Goal: Contribute content: Contribute content

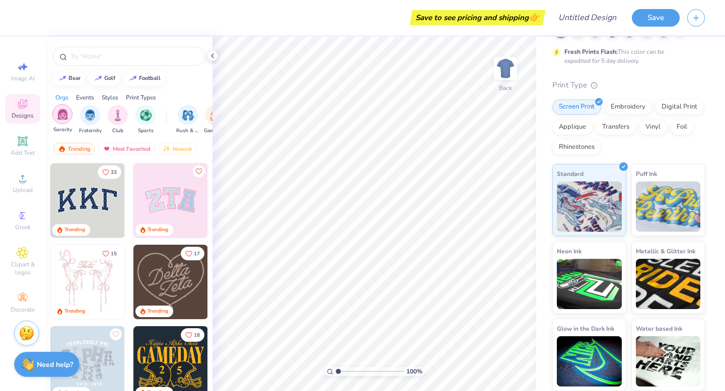
click at [62, 118] on img "filter for Sorority" at bounding box center [63, 115] width 12 height 12
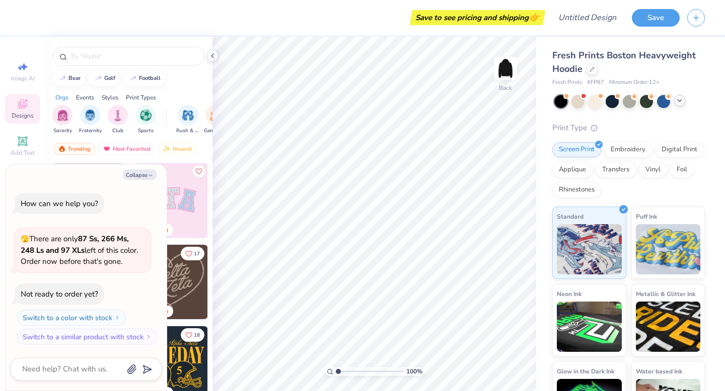
click at [679, 102] on icon at bounding box center [679, 101] width 8 height 8
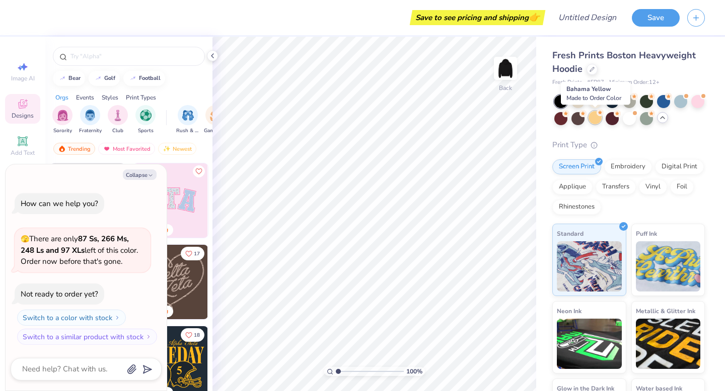
click at [595, 118] on div at bounding box center [594, 117] width 13 height 13
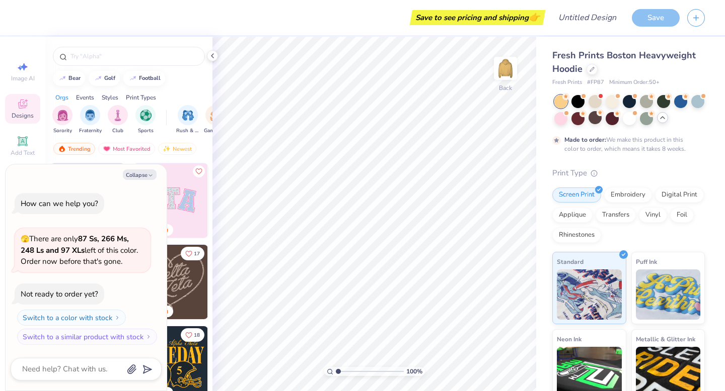
scroll to position [8, 0]
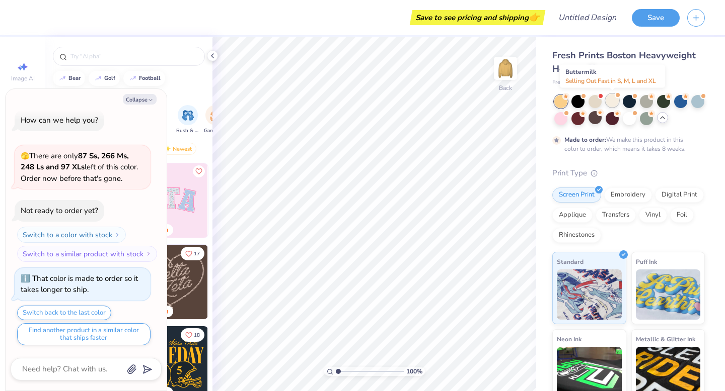
click at [610, 101] on div at bounding box center [611, 100] width 13 height 13
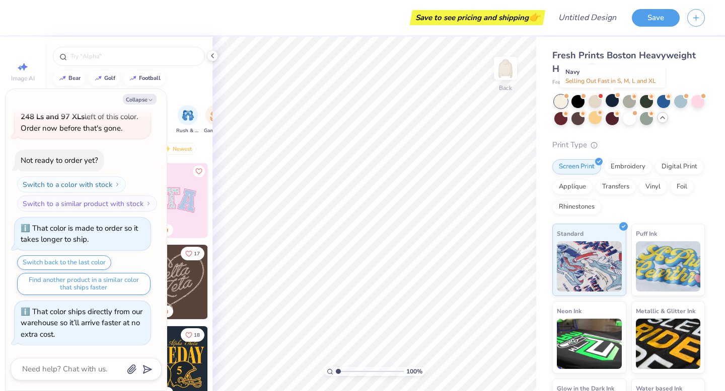
scroll to position [189, 0]
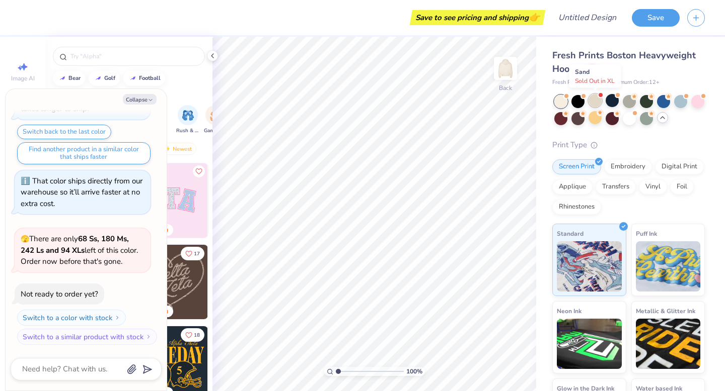
click at [591, 101] on div at bounding box center [594, 100] width 13 height 13
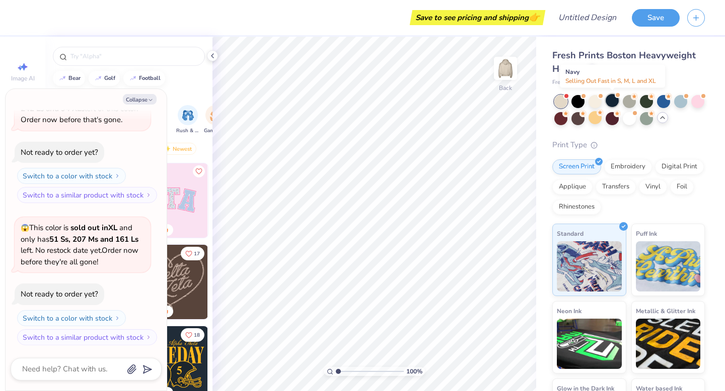
click at [607, 104] on div at bounding box center [611, 100] width 13 height 13
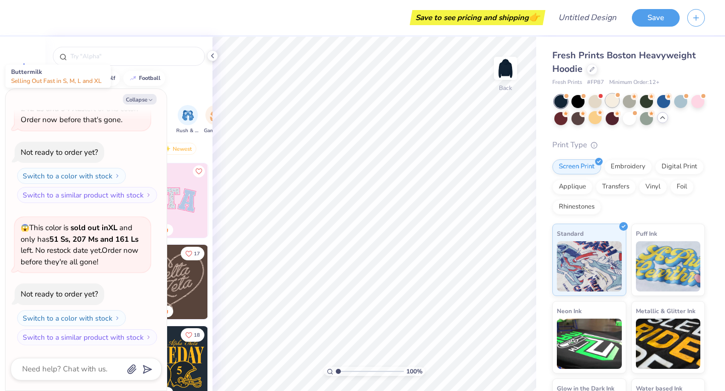
scroll to position [462, 0]
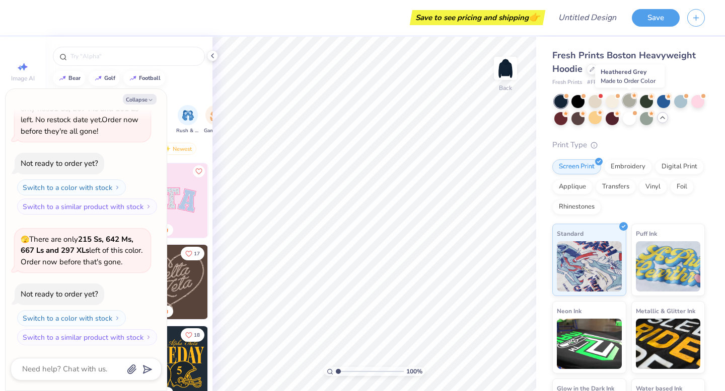
click at [628, 104] on div at bounding box center [628, 100] width 13 height 13
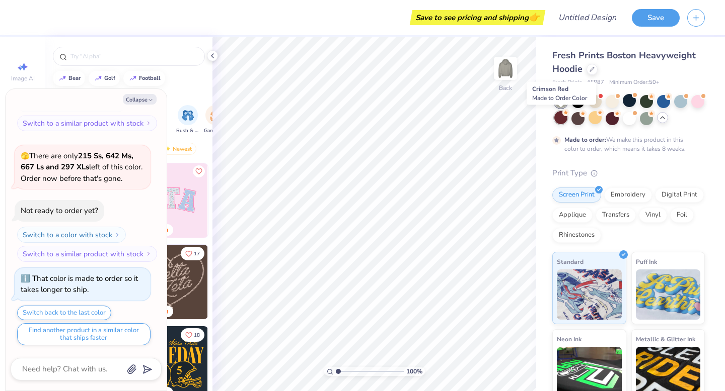
click at [558, 119] on div at bounding box center [560, 117] width 13 height 13
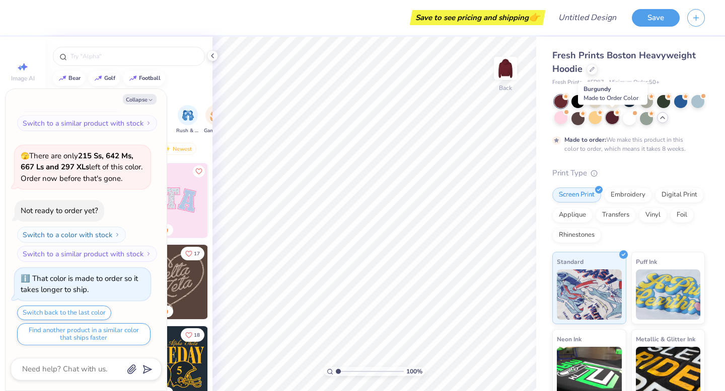
click at [614, 122] on div at bounding box center [611, 117] width 13 height 13
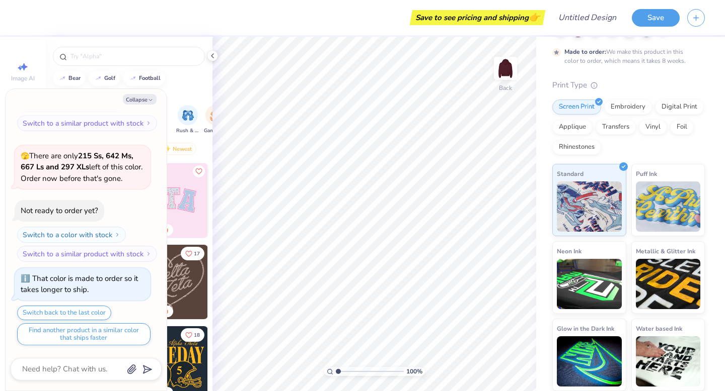
click at [188, 87] on div "bear golf football Orgs Events Styles Print Types Sorority Fraternity Club Spor…" at bounding box center [128, 233] width 167 height 392
click at [147, 100] on icon "button" at bounding box center [150, 100] width 6 height 6
type textarea "x"
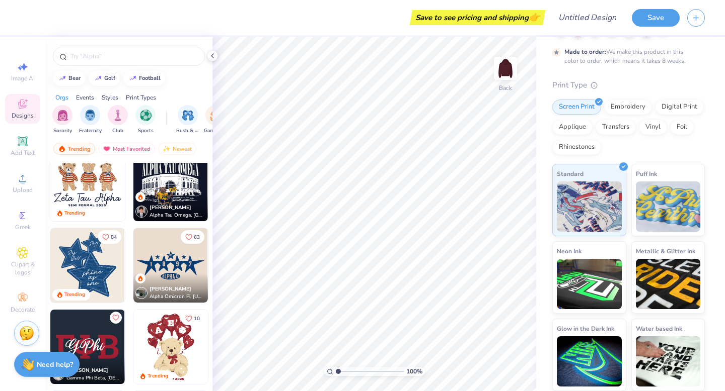
scroll to position [343, 0]
click at [92, 271] on img at bounding box center [87, 265] width 74 height 74
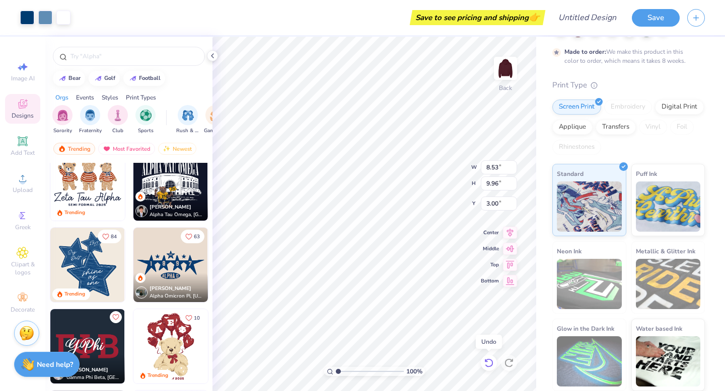
click at [486, 363] on icon at bounding box center [489, 363] width 10 height 10
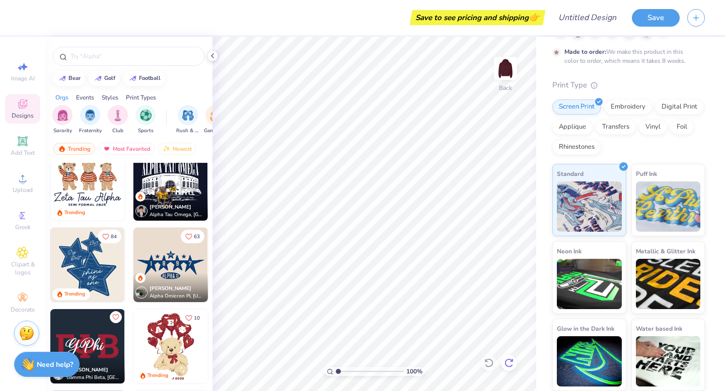
click at [510, 364] on icon at bounding box center [509, 363] width 10 height 10
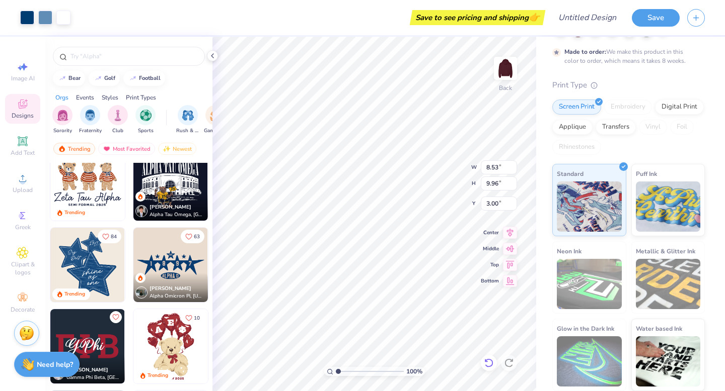
click at [484, 361] on icon at bounding box center [489, 363] width 10 height 10
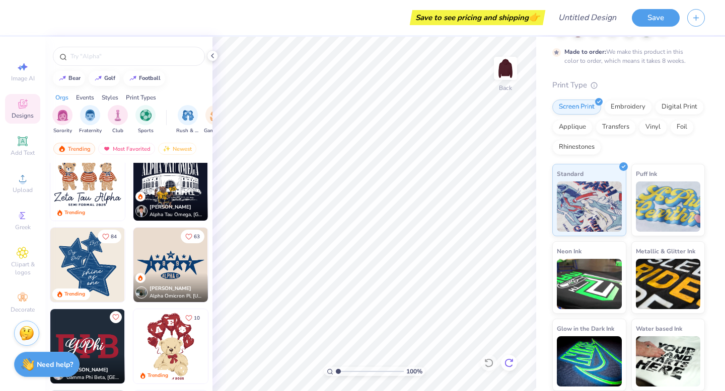
click at [504, 362] on icon at bounding box center [509, 363] width 10 height 10
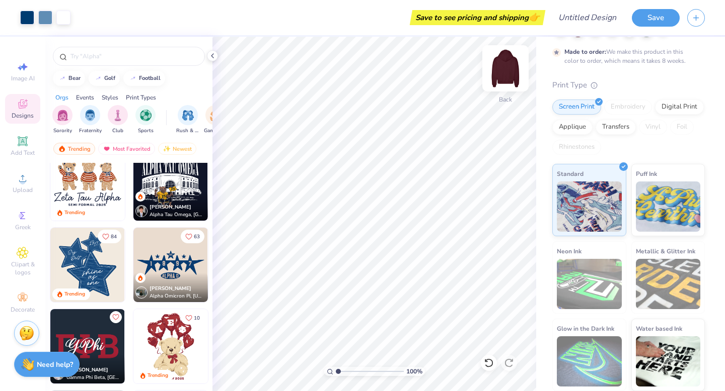
click at [501, 68] on img at bounding box center [505, 68] width 40 height 40
click at [501, 69] on img at bounding box center [505, 68] width 40 height 40
click at [510, 65] on img at bounding box center [505, 68] width 40 height 40
click at [85, 257] on img at bounding box center [87, 265] width 74 height 74
type input "5.86"
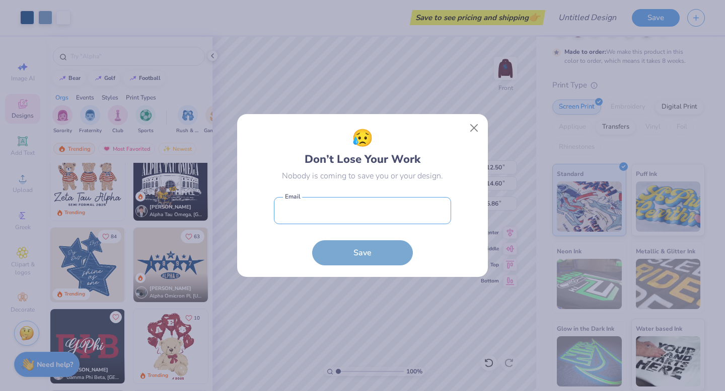
click at [369, 217] on input "email" at bounding box center [362, 211] width 177 height 28
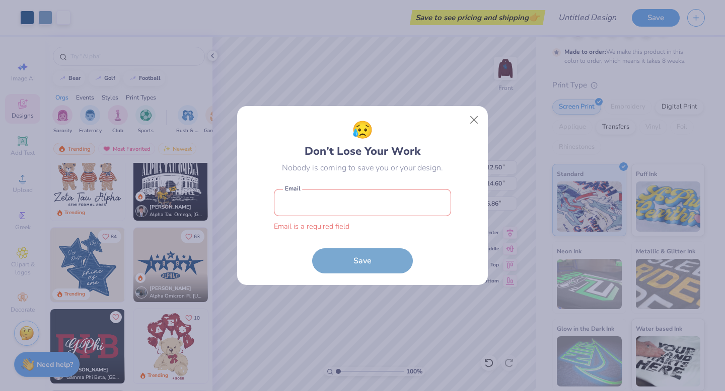
click at [343, 209] on input "email" at bounding box center [362, 203] width 177 height 28
click at [370, 205] on input "publicrelations.stp" at bounding box center [362, 203] width 177 height 28
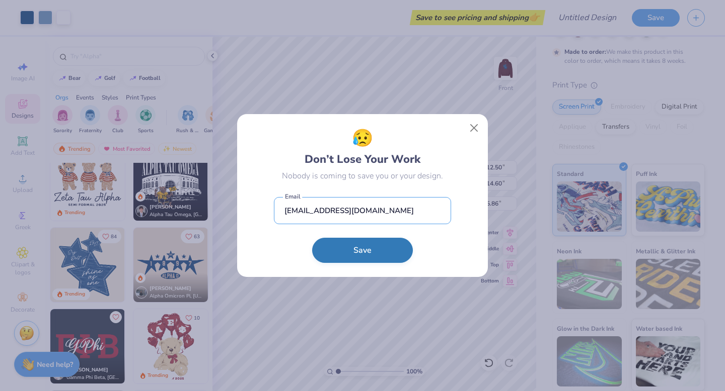
type input "[EMAIL_ADDRESS][DOMAIN_NAME]"
click at [373, 255] on button "Save" at bounding box center [362, 250] width 101 height 25
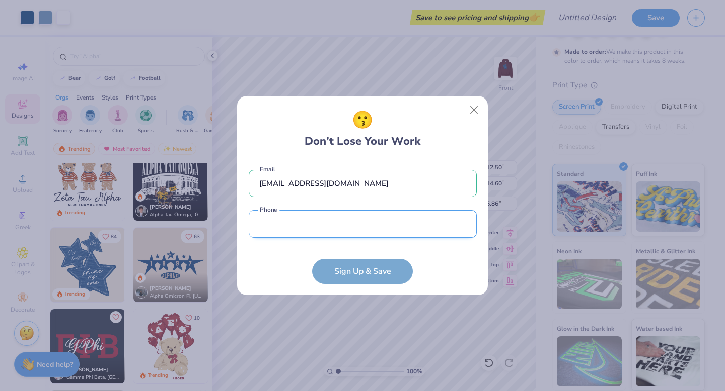
click at [347, 216] on input "tel" at bounding box center [363, 224] width 228 height 28
type input "[PHONE_NUMBER]"
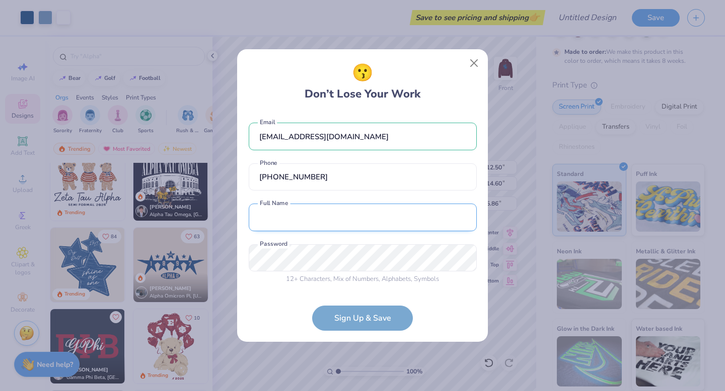
click at [362, 216] on input "text" at bounding box center [363, 218] width 228 height 28
type input "Sophia & Carolina"
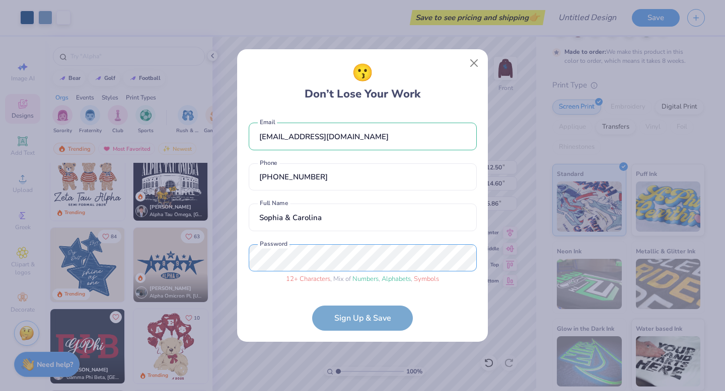
scroll to position [19, 0]
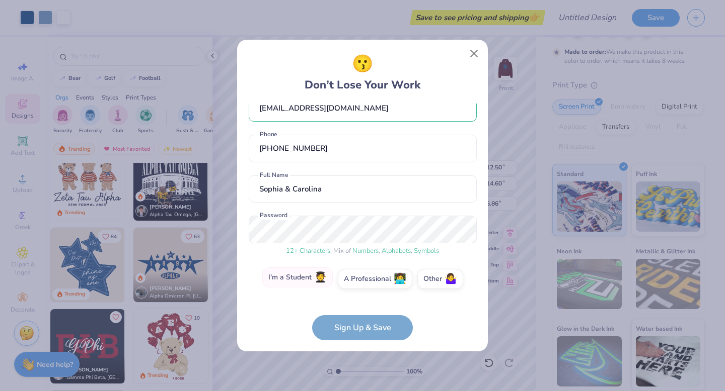
click at [310, 275] on label "I'm a Student 🧑‍🎓" at bounding box center [297, 278] width 70 height 20
click at [359, 298] on input "I'm a Student 🧑‍🎓" at bounding box center [362, 301] width 7 height 7
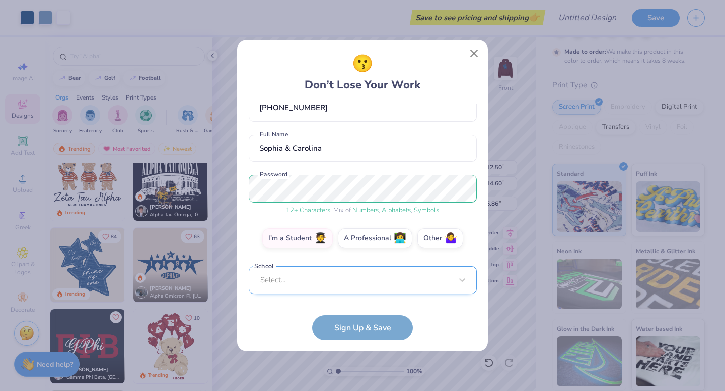
click at [338, 286] on div "Select..." at bounding box center [363, 281] width 228 height 28
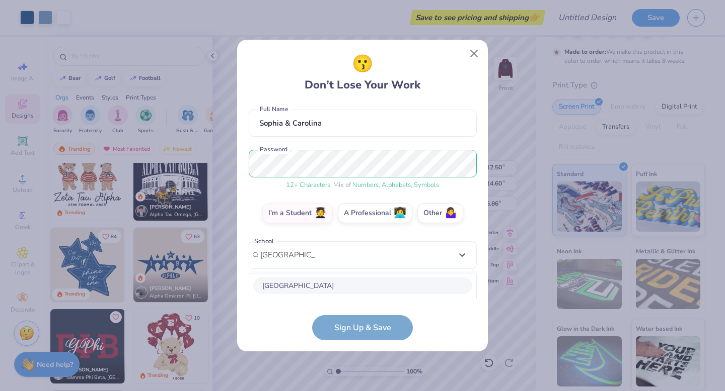
scroll to position [211, 0]
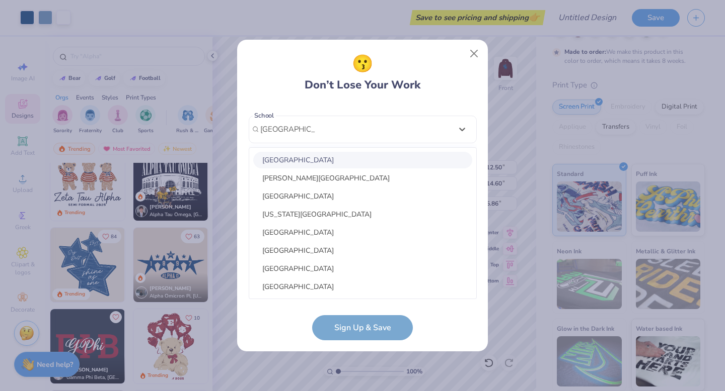
click at [322, 156] on div "[GEOGRAPHIC_DATA]" at bounding box center [362, 160] width 219 height 17
type input "[GEOGRAPHIC_DATA]"
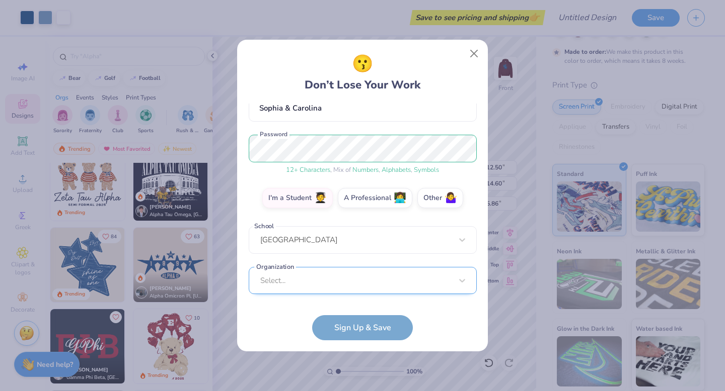
scroll to position [251, 0]
click at [376, 289] on div "Select..." at bounding box center [363, 281] width 228 height 28
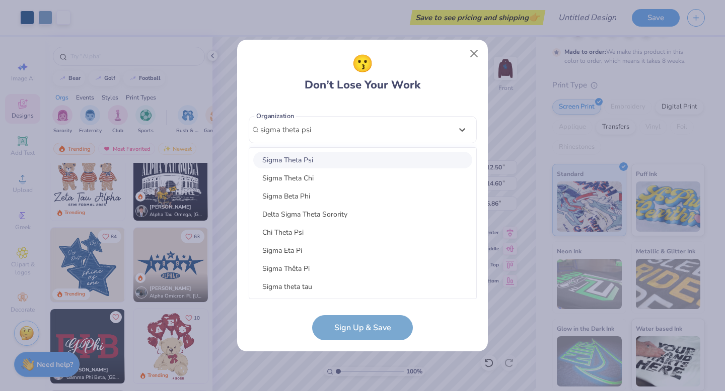
click at [315, 160] on div "Sigma Theta Psi" at bounding box center [362, 160] width 219 height 17
type input "sigma theta psi"
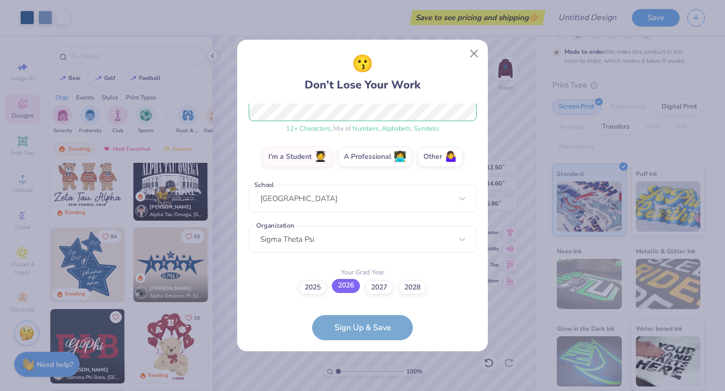
click at [345, 286] on label "2026" at bounding box center [346, 286] width 28 height 14
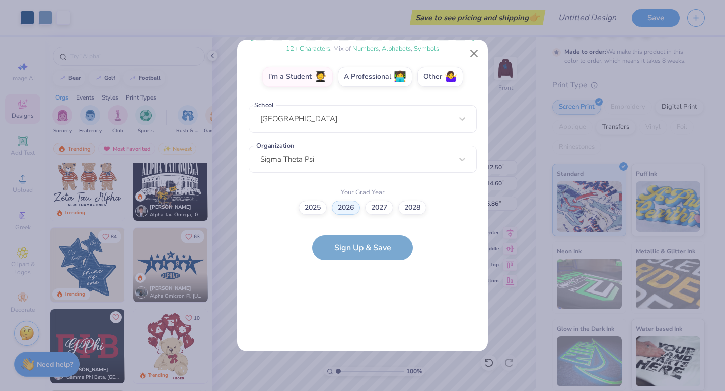
scroll to position [0, 0]
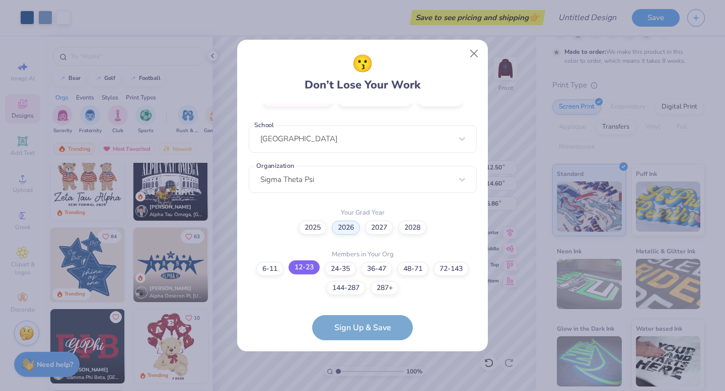
click at [310, 268] on label "12-23" at bounding box center [303, 268] width 31 height 14
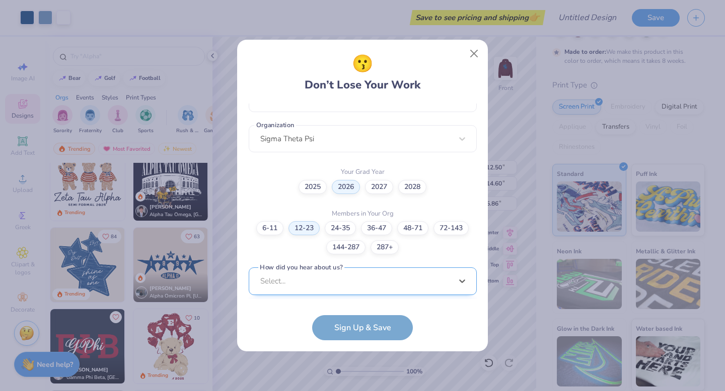
click at [365, 275] on div "option Word of Mouth focused, 8 of 15. 15 results available. Use Up and Down to…" at bounding box center [363, 360] width 228 height 184
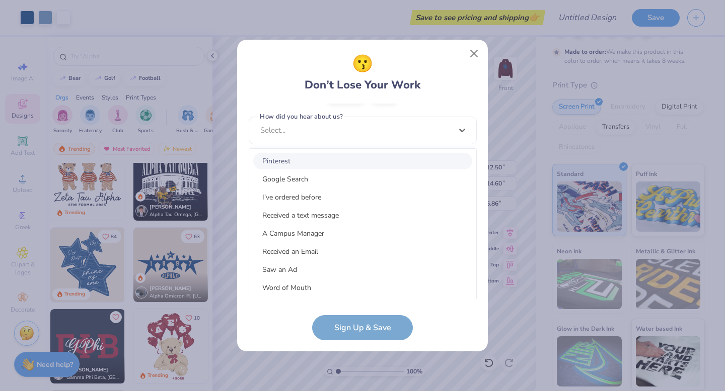
click at [326, 159] on div "Pinterest" at bounding box center [362, 161] width 219 height 17
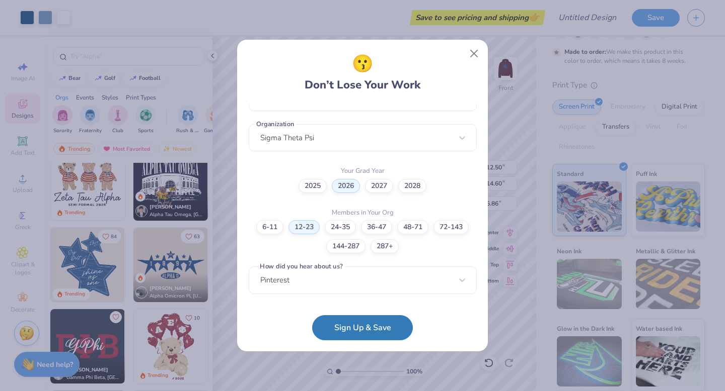
scroll to position [242, 0]
click at [375, 326] on button "Sign Up & Save" at bounding box center [362, 325] width 101 height 25
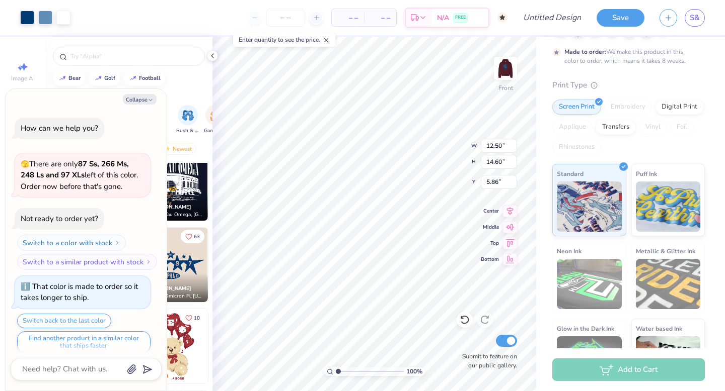
scroll to position [584, 0]
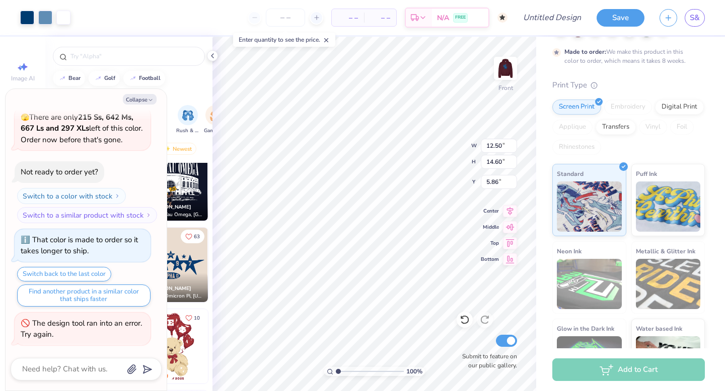
type textarea "x"
click at [173, 58] on input "text" at bounding box center [133, 56] width 129 height 10
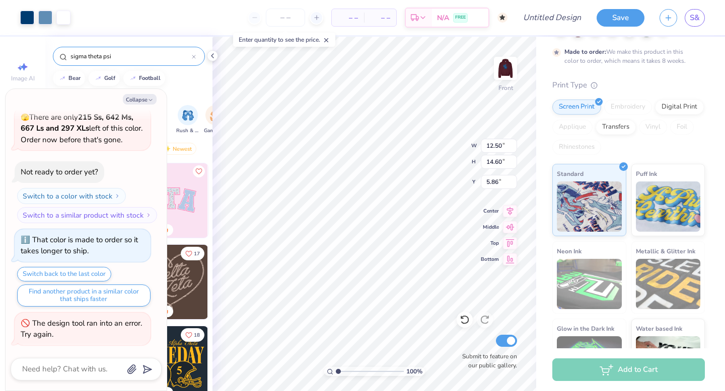
type input "sigma theta psi"
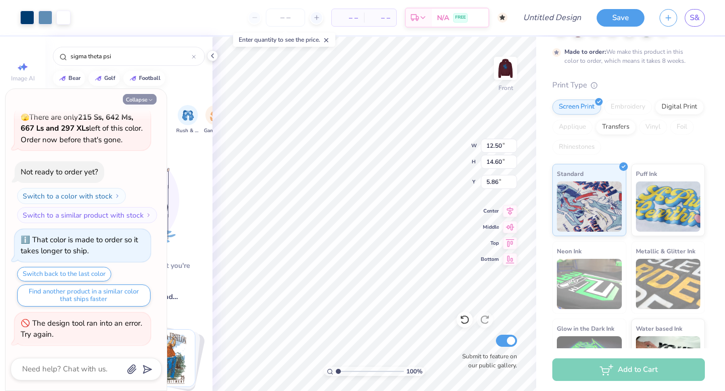
click at [142, 98] on button "Collapse" at bounding box center [140, 99] width 34 height 11
type textarea "x"
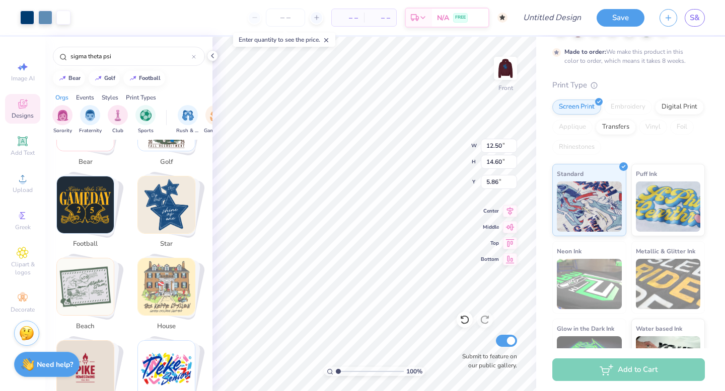
scroll to position [255, 0]
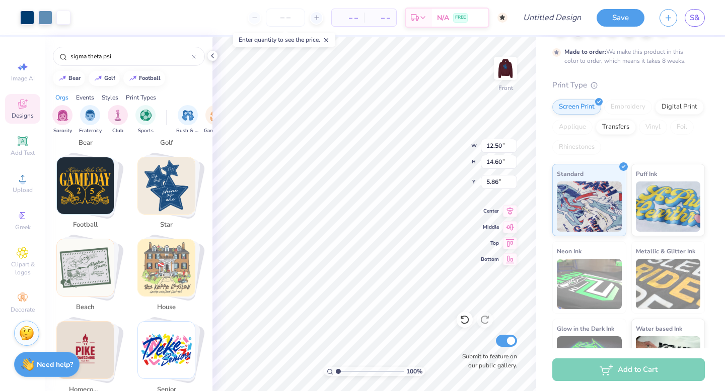
click at [188, 195] on img "Stack Card Button star" at bounding box center [166, 185] width 57 height 57
type input "star"
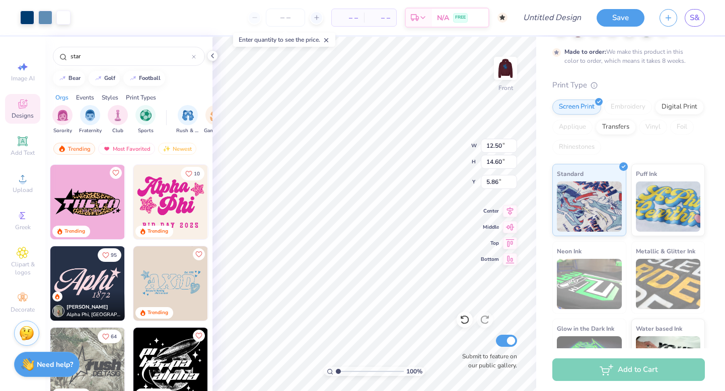
scroll to position [76, 0]
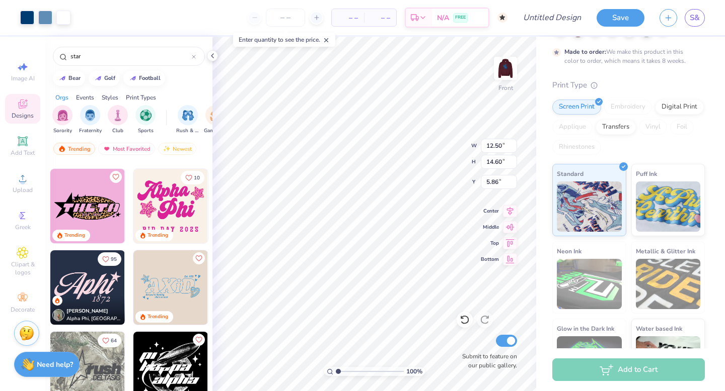
click at [196, 220] on img at bounding box center [170, 206] width 74 height 74
type input "13.32"
type input "10.22"
type input "9.64"
type input "12.50"
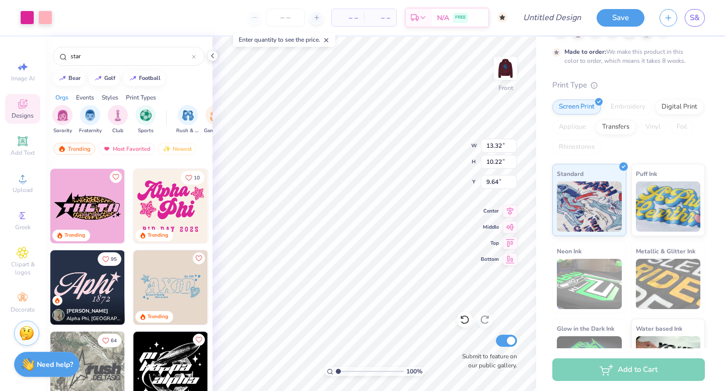
type input "14.60"
type input "5.86"
type input "8.16"
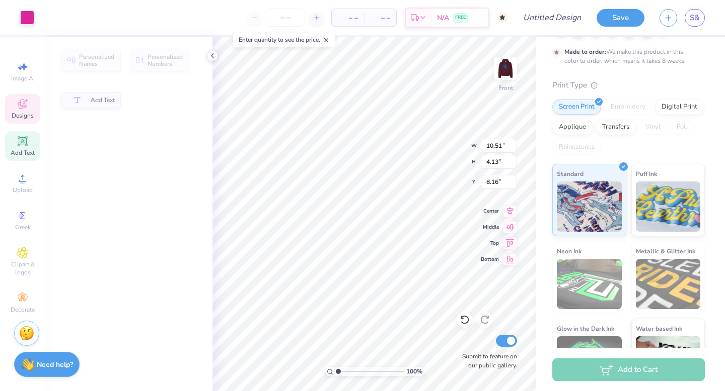
type input "10.51"
type input "4.13"
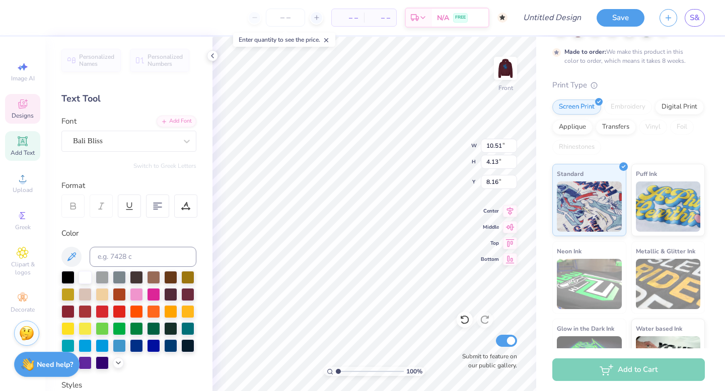
type input "8.07"
type textarea "s"
type textarea "Sigma"
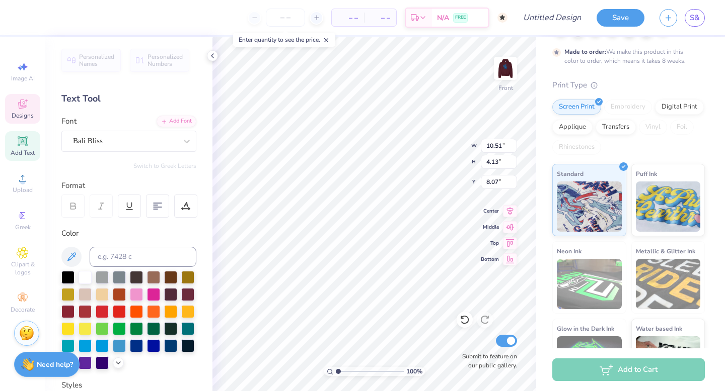
type input "7.45"
type input "4.31"
type input "11.58"
type textarea "Theta"
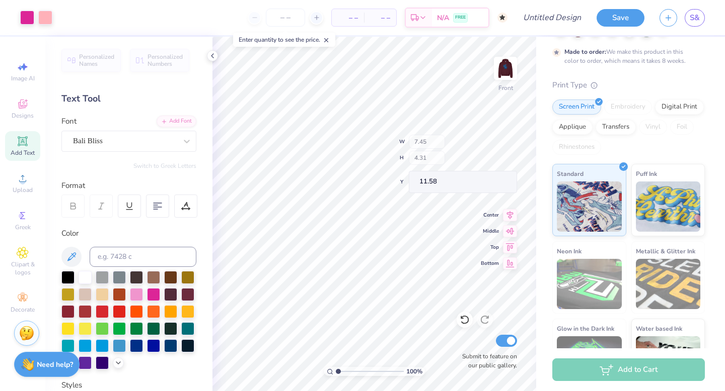
type input "11.01"
type input "0.97"
type input "17.41"
type input "12.84"
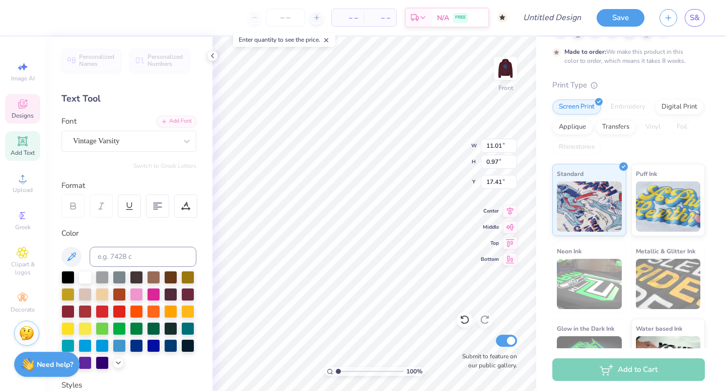
type input "9.99"
type input "8.38"
type input "6.43"
type input "2.33"
type input "11.57"
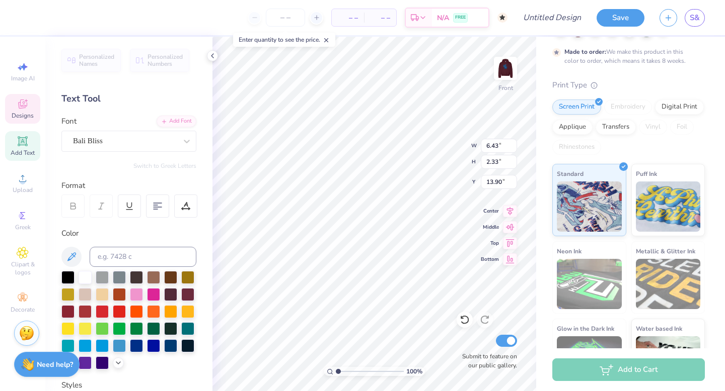
type input "13.90"
type textarea "Psi"
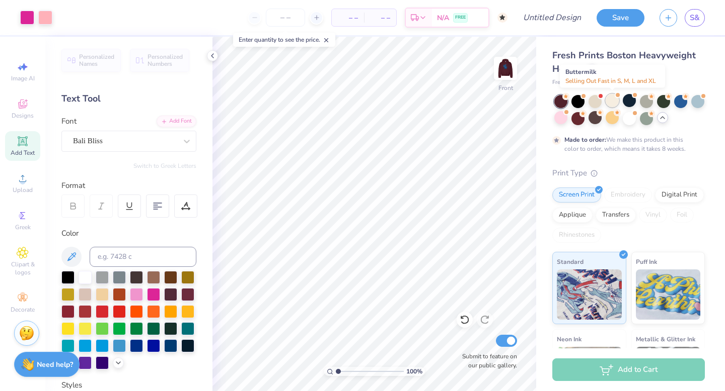
click at [611, 100] on div at bounding box center [611, 100] width 13 height 13
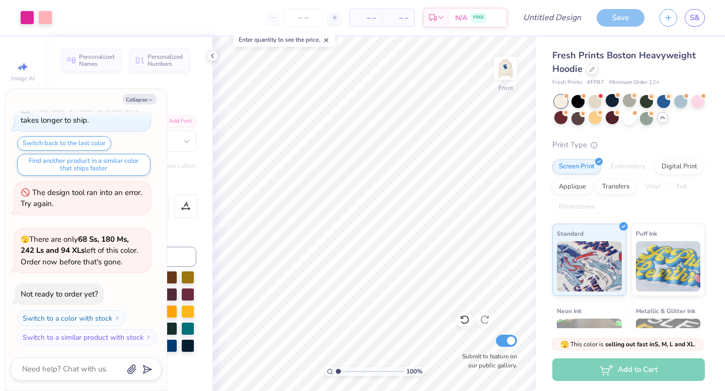
scroll to position [765, 0]
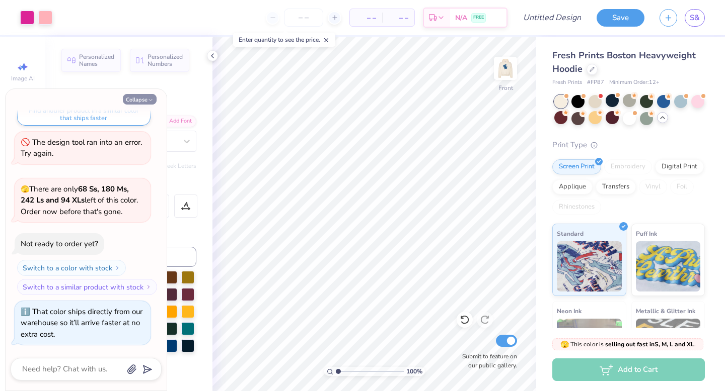
click at [136, 100] on button "Collapse" at bounding box center [140, 99] width 34 height 11
type textarea "x"
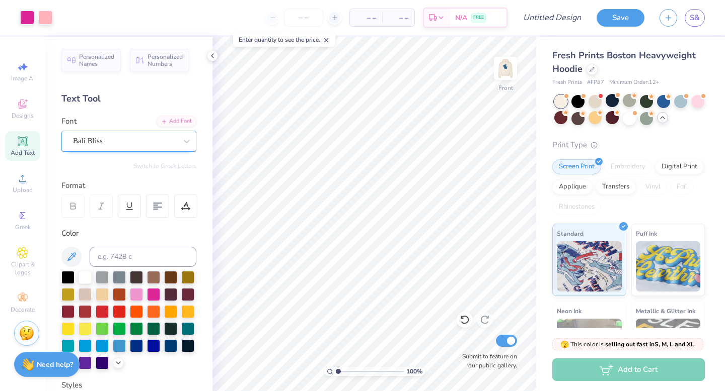
click at [105, 143] on div "Bali Bliss" at bounding box center [125, 141] width 106 height 16
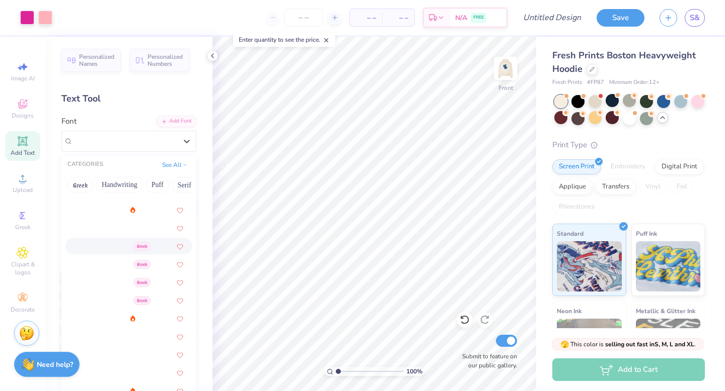
scroll to position [0, 0]
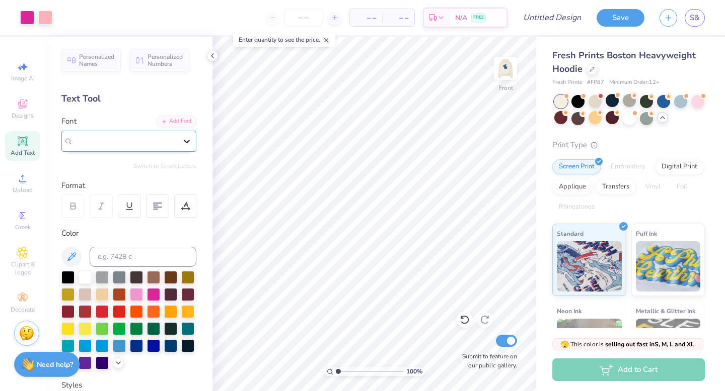
click at [184, 139] on icon at bounding box center [187, 141] width 10 height 10
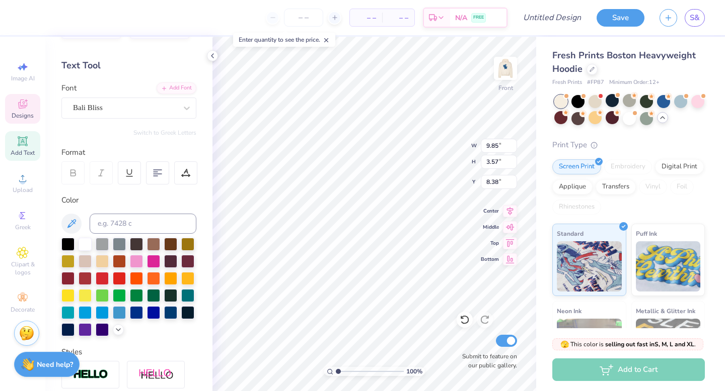
scroll to position [34, 0]
click at [82, 329] on div at bounding box center [84, 328] width 13 height 13
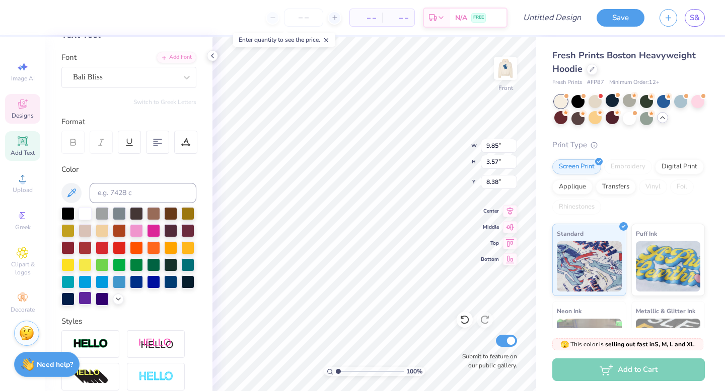
scroll to position [56, 0]
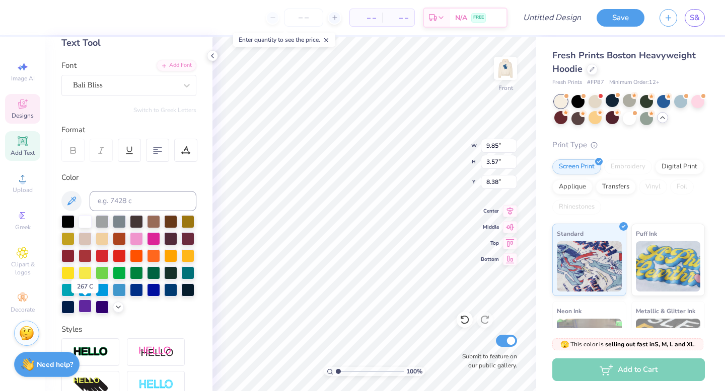
click at [87, 304] on div at bounding box center [84, 306] width 13 height 13
click at [72, 202] on icon at bounding box center [71, 201] width 9 height 9
click at [75, 203] on icon at bounding box center [71, 201] width 12 height 12
click at [119, 205] on input at bounding box center [143, 201] width 107 height 20
type input "B660CD"
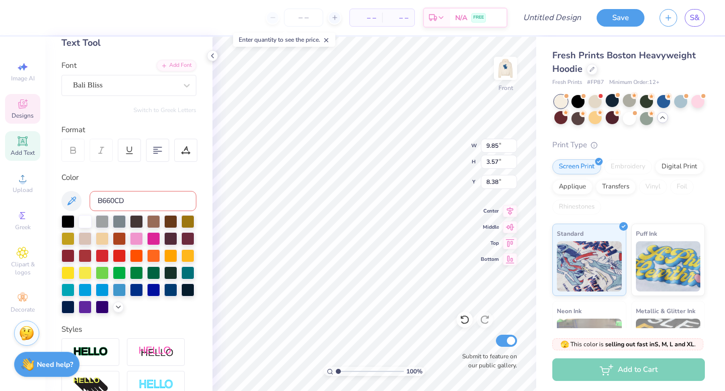
click at [143, 204] on input "B660CD" at bounding box center [143, 201] width 107 height 20
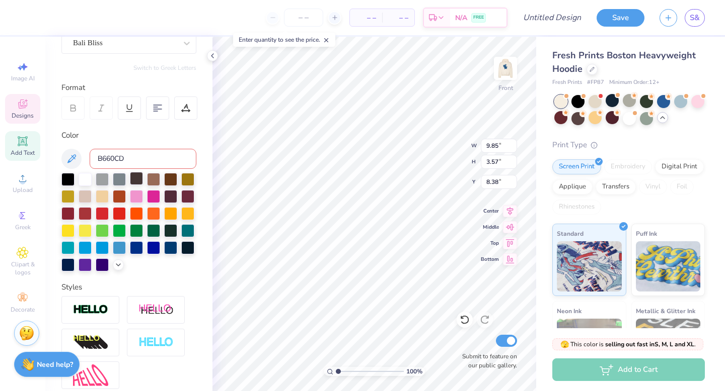
scroll to position [116, 0]
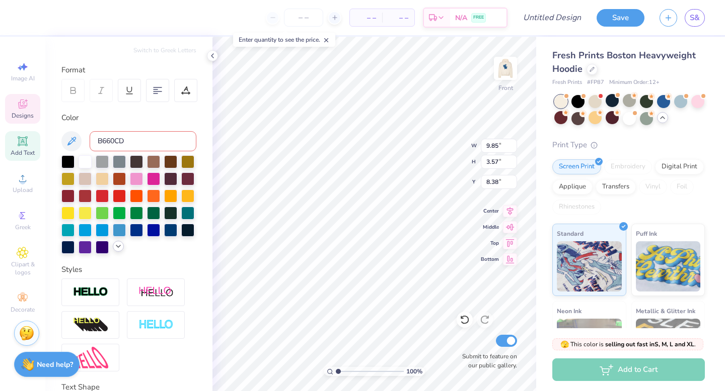
click at [118, 249] on icon at bounding box center [118, 247] width 8 height 8
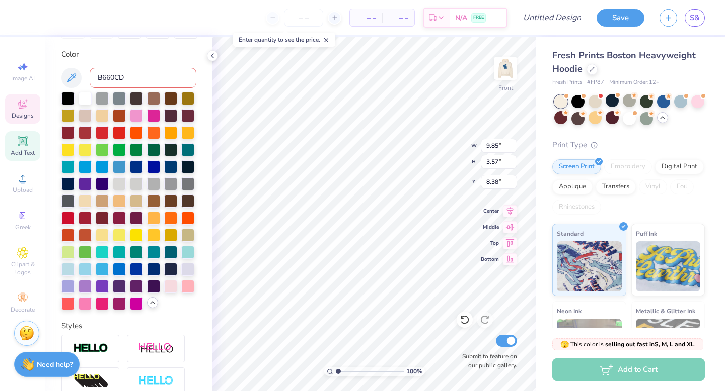
scroll to position [180, 0]
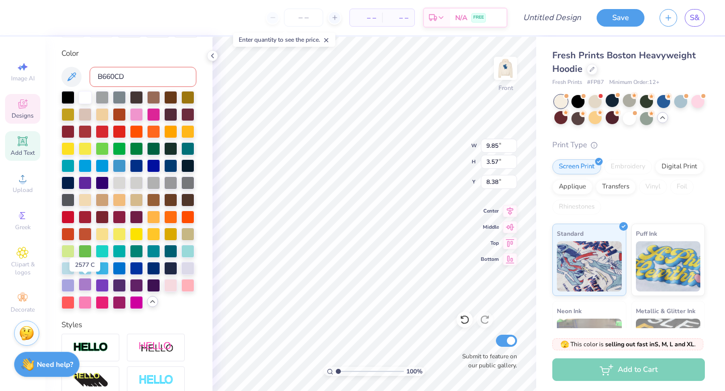
click at [85, 286] on div at bounding box center [84, 284] width 13 height 13
click at [103, 286] on div at bounding box center [102, 284] width 13 height 13
click at [88, 286] on div at bounding box center [84, 284] width 13 height 13
type input "4.00"
type input "2.52"
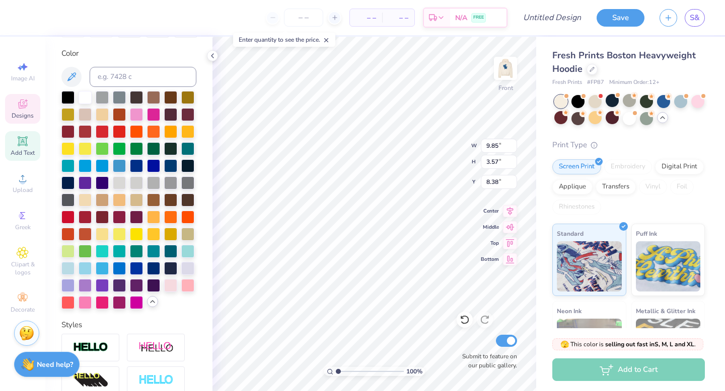
type input "13.72"
click at [78, 283] on div at bounding box center [84, 284] width 13 height 13
type input "6.43"
type input "2.33"
type input "11.57"
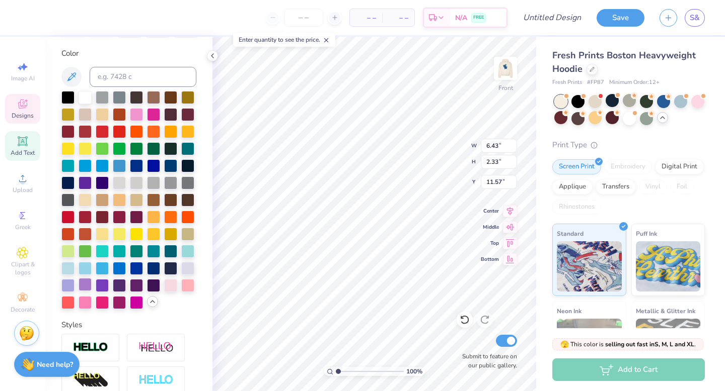
click at [85, 285] on div at bounding box center [84, 284] width 13 height 13
click at [191, 304] on div at bounding box center [128, 200] width 135 height 218
type input "3.32"
type input "3.38"
type input "12.03"
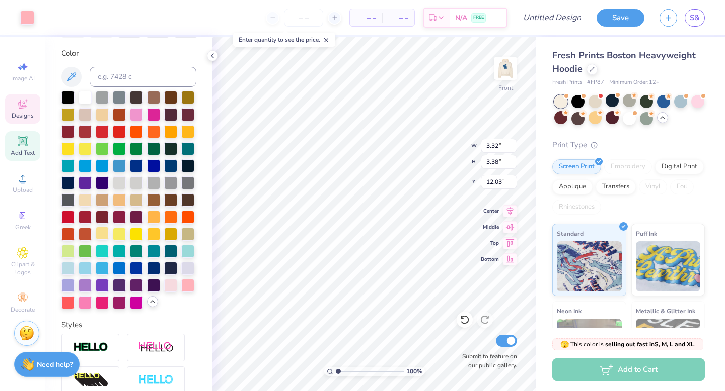
click at [107, 234] on div at bounding box center [102, 233] width 13 height 13
type input "6.43"
type input "2.33"
type input "11.39"
click at [90, 284] on div at bounding box center [84, 284] width 13 height 13
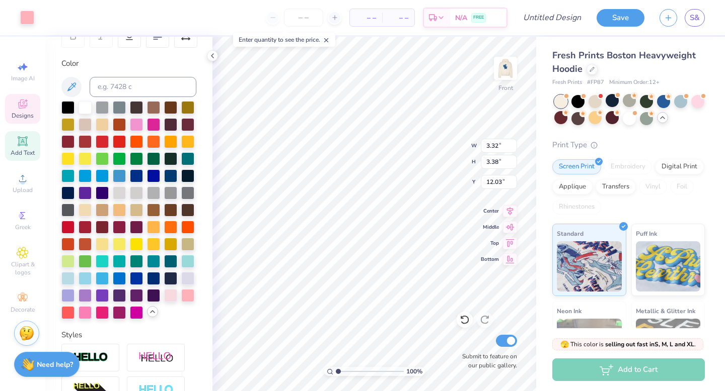
scroll to position [168, 0]
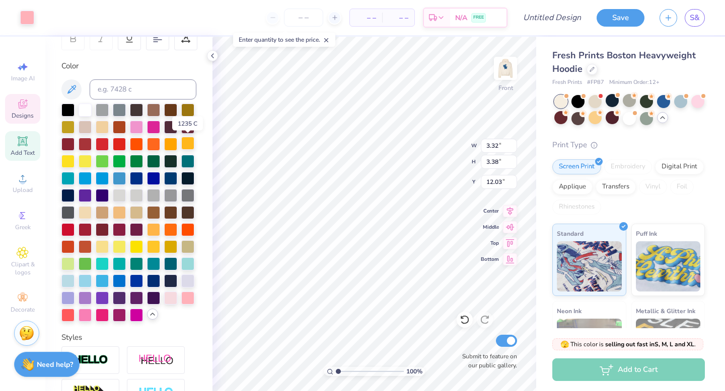
click at [182, 143] on div at bounding box center [187, 143] width 13 height 13
type input "6.43"
type input "2.33"
type input "11.39"
click at [89, 299] on div at bounding box center [84, 297] width 13 height 13
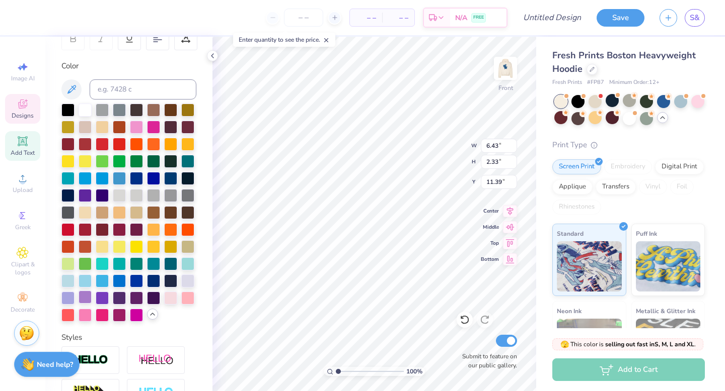
type input "3.32"
type input "3.38"
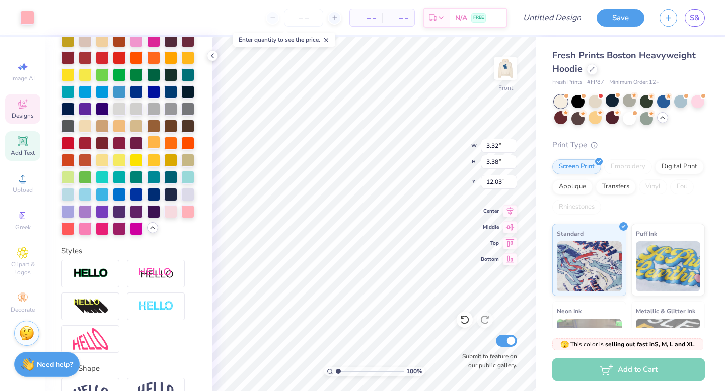
scroll to position [0, 0]
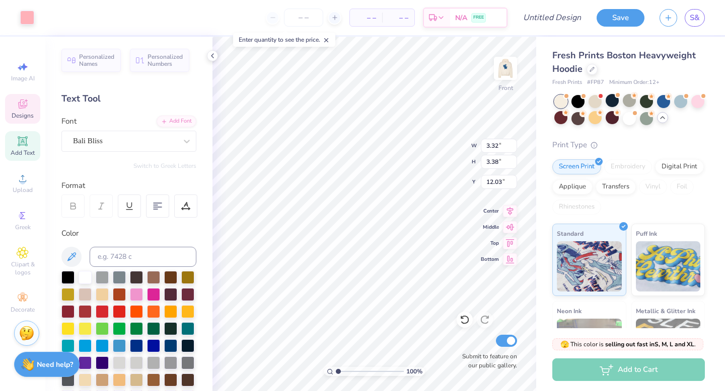
click at [21, 107] on icon at bounding box center [23, 105] width 8 height 7
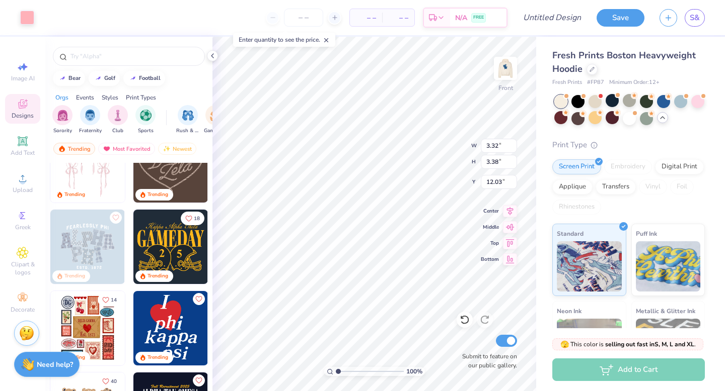
scroll to position [119, 0]
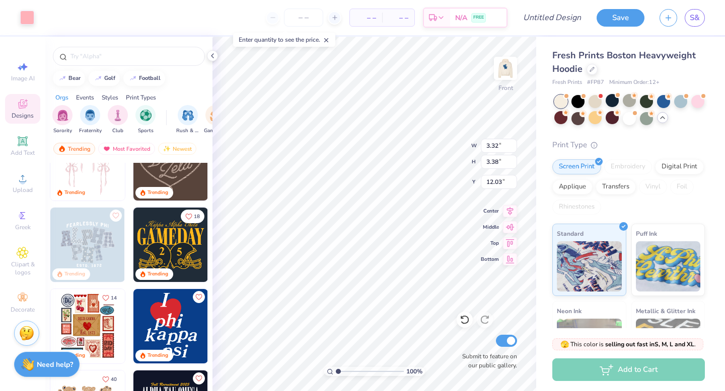
click at [661, 120] on icon at bounding box center [662, 118] width 8 height 8
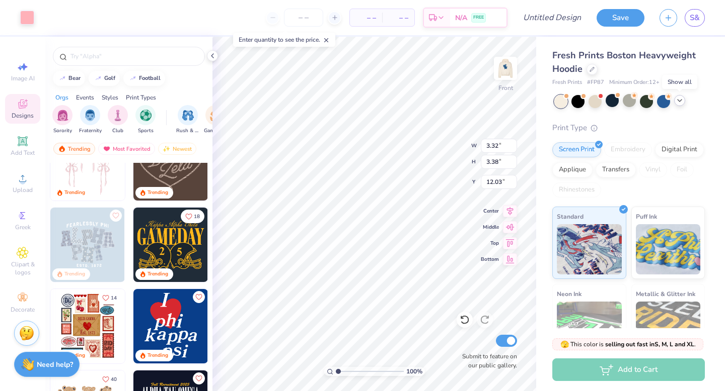
click at [678, 107] on div at bounding box center [629, 101] width 150 height 13
click at [682, 103] on icon at bounding box center [679, 101] width 8 height 8
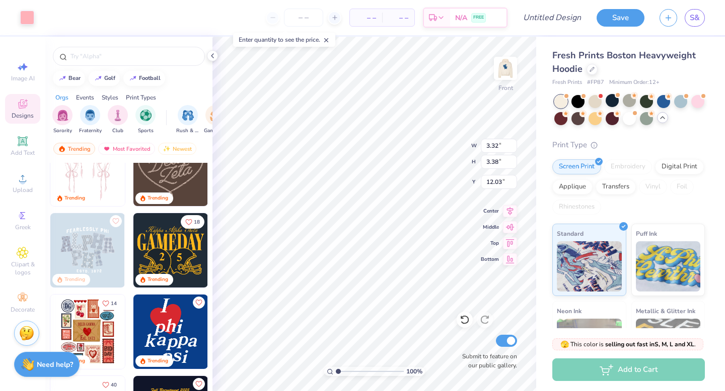
scroll to position [0, 0]
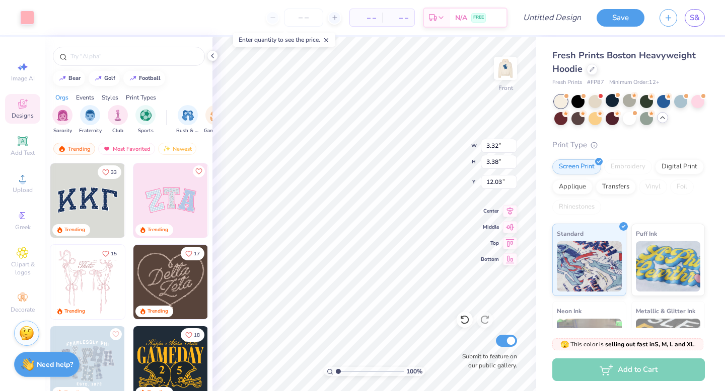
click at [24, 112] on span "Designs" at bounding box center [23, 116] width 22 height 8
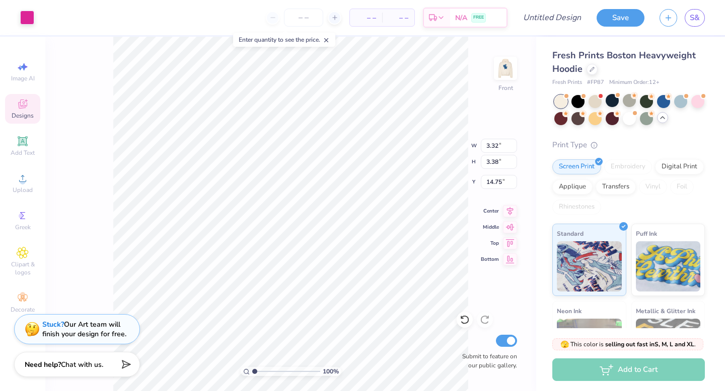
type input "12.03"
click at [73, 368] on span "Chat with us." at bounding box center [82, 364] width 42 height 10
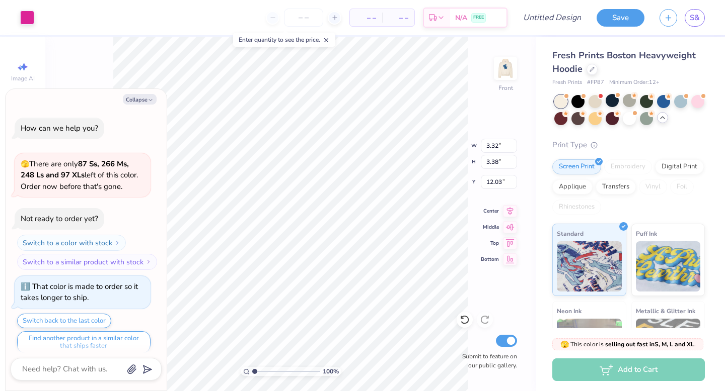
scroll to position [765, 0]
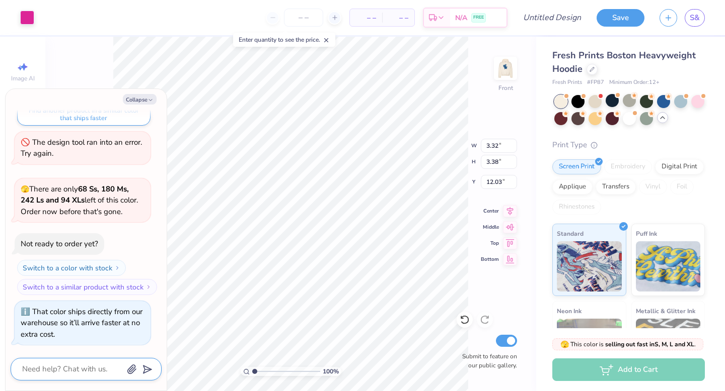
click at [75, 373] on textarea at bounding box center [72, 370] width 102 height 14
click at [621, 19] on button "Save" at bounding box center [620, 17] width 48 height 18
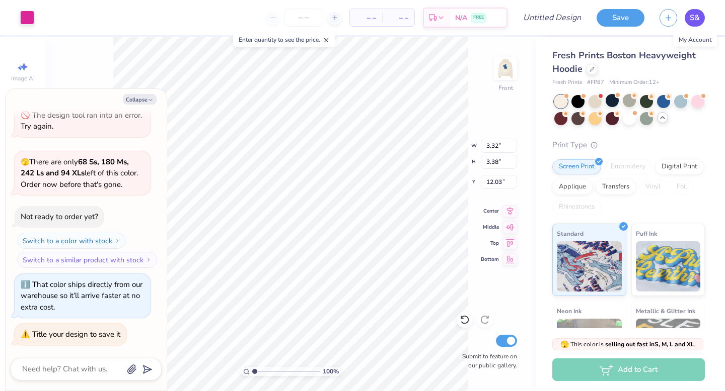
click at [697, 20] on span "S&" at bounding box center [694, 18] width 10 height 12
type textarea "x"
